Goal: Information Seeking & Learning: Learn about a topic

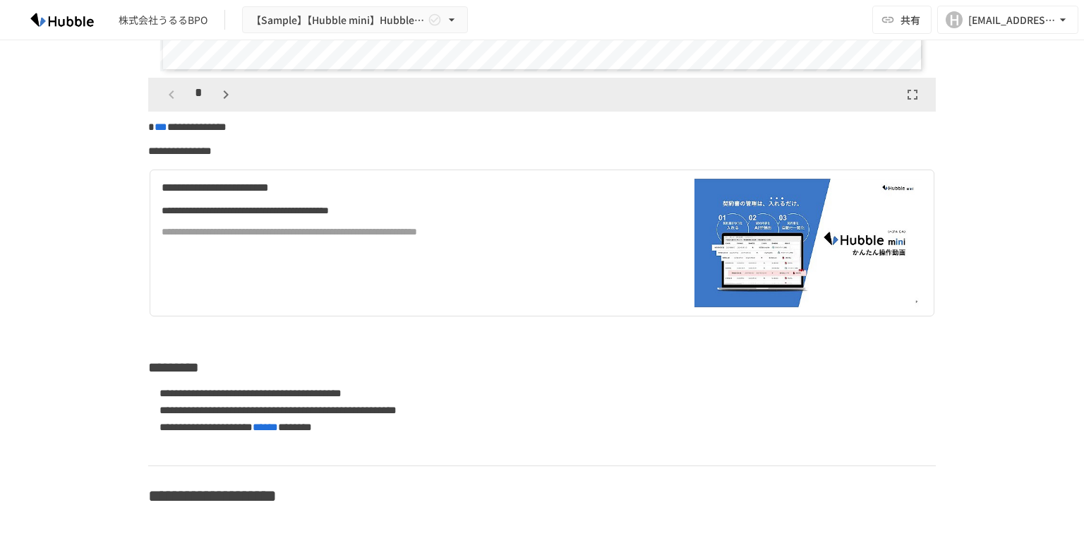
scroll to position [565, 0]
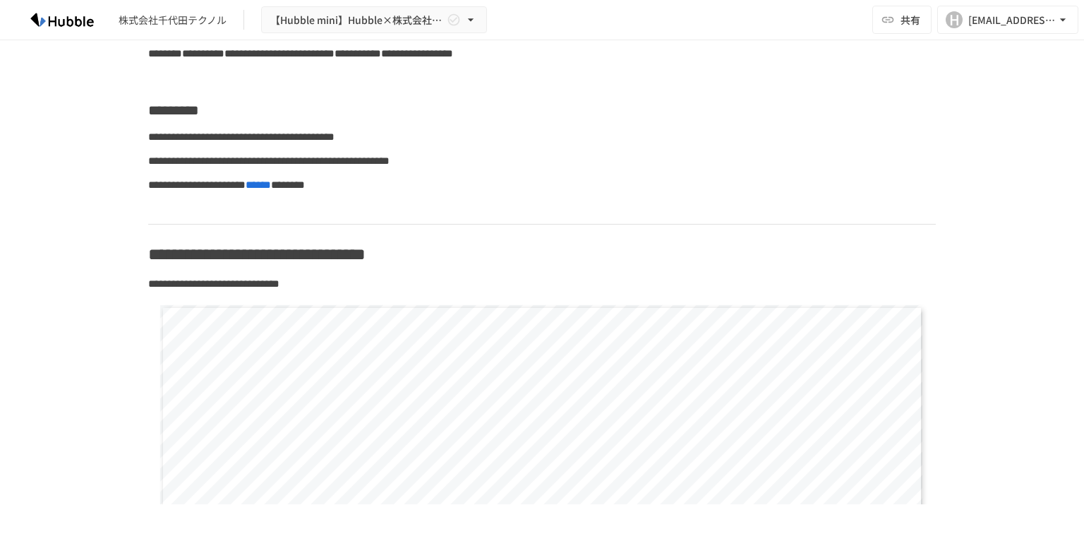
scroll to position [282, 0]
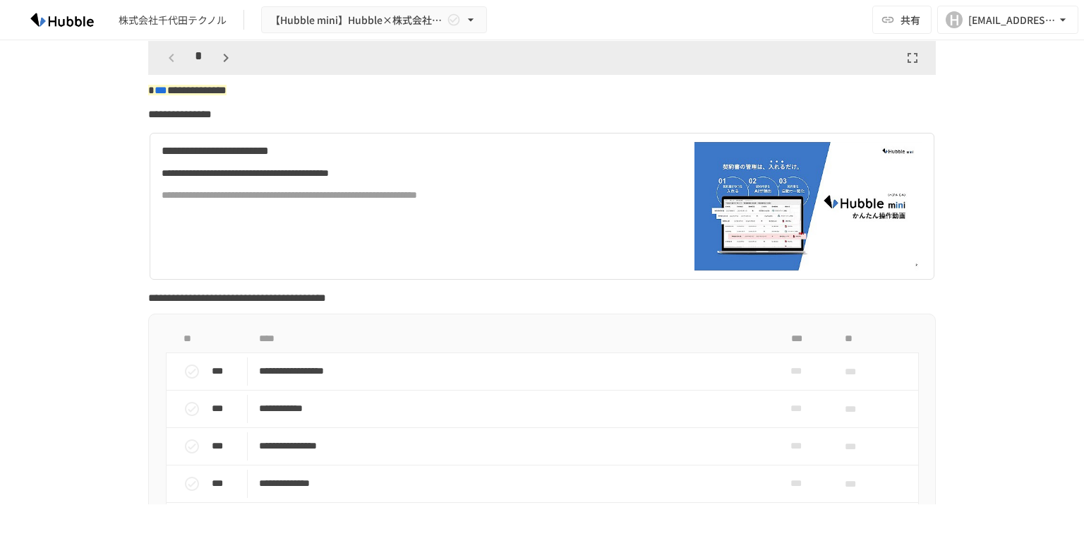
scroll to position [904, 0]
